Goal: Find specific page/section: Find specific page/section

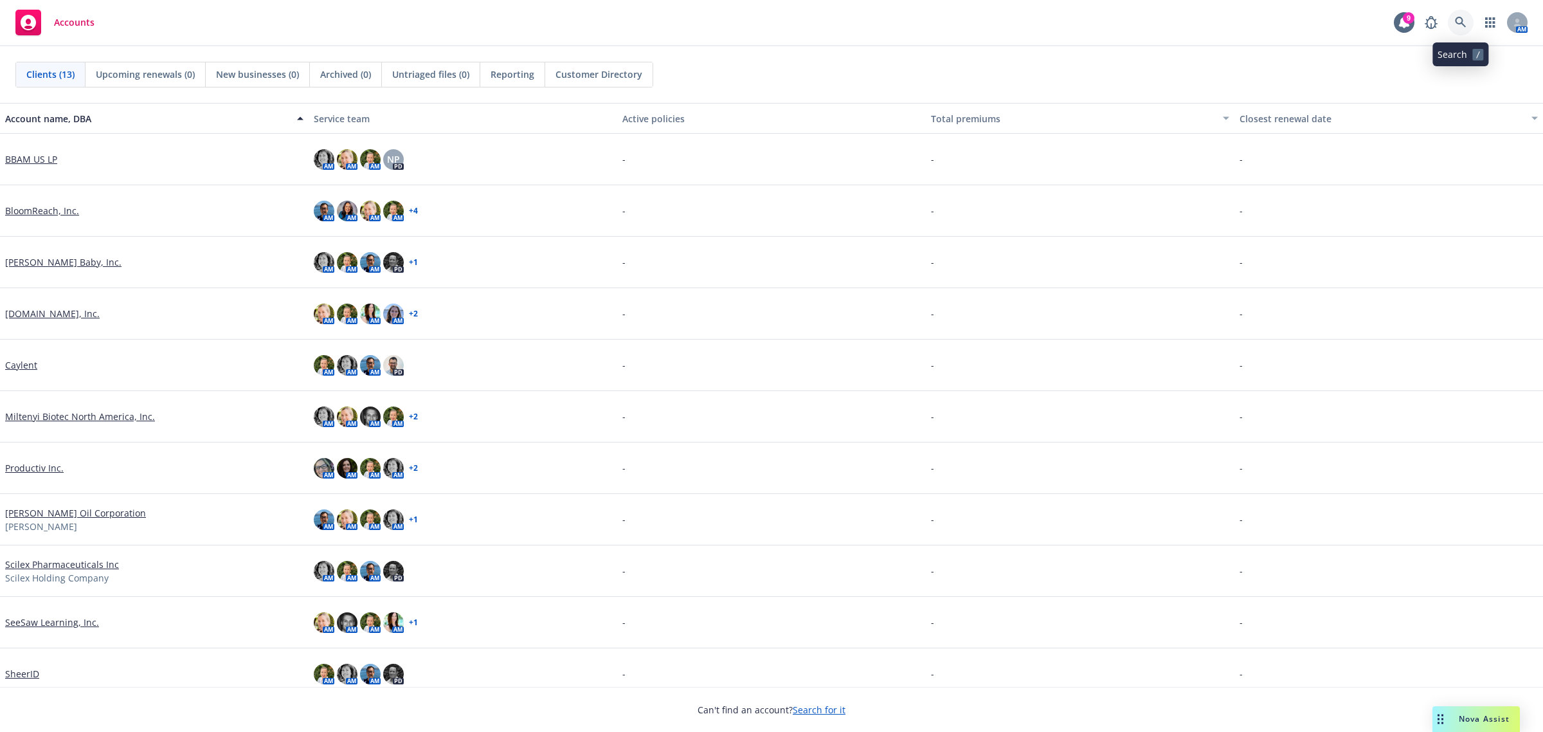
click at [1467, 24] on link at bounding box center [1461, 23] width 26 height 26
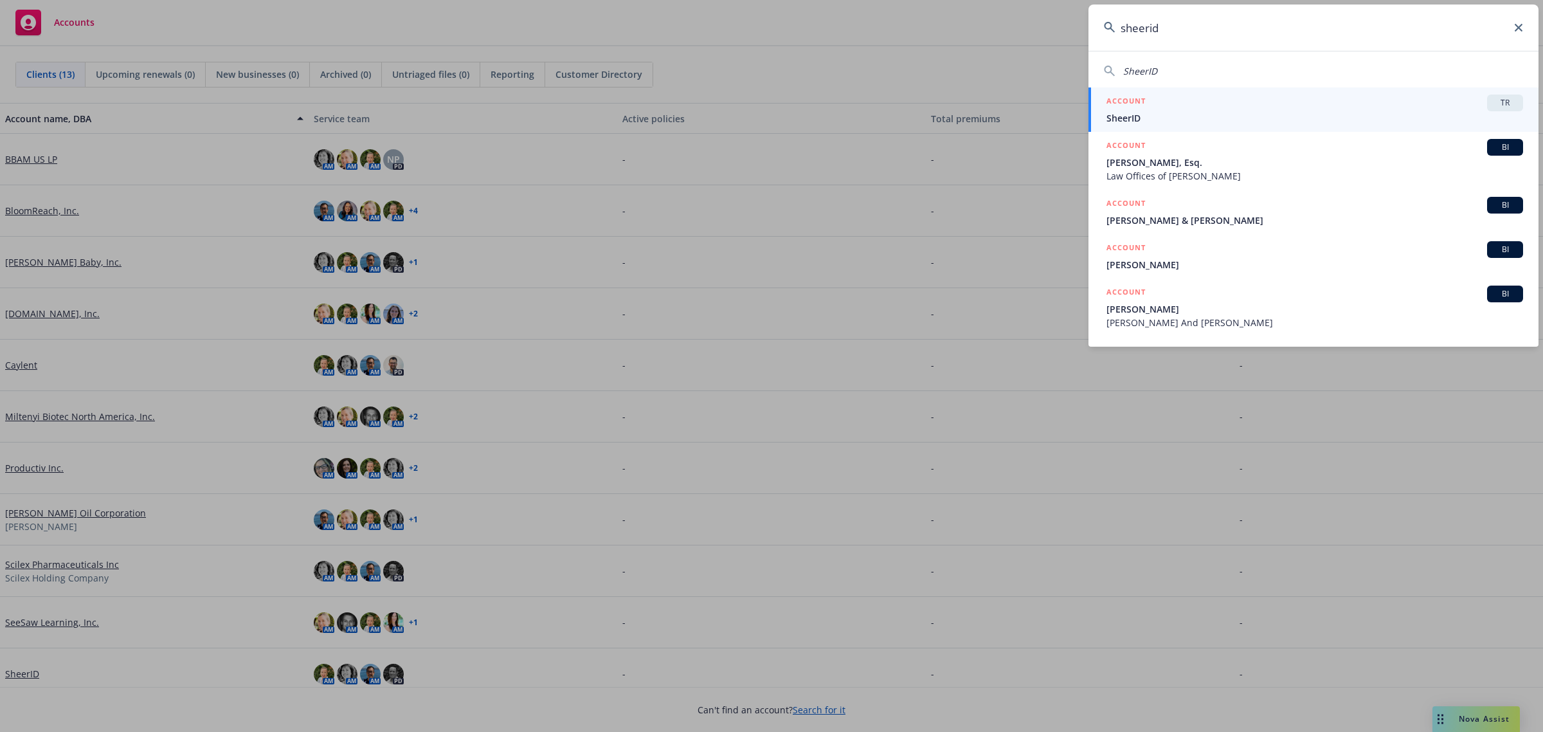
type input "sheerid"
click at [1271, 120] on span "SheerID" at bounding box center [1315, 118] width 417 height 14
